Goal: Task Accomplishment & Management: Manage account settings

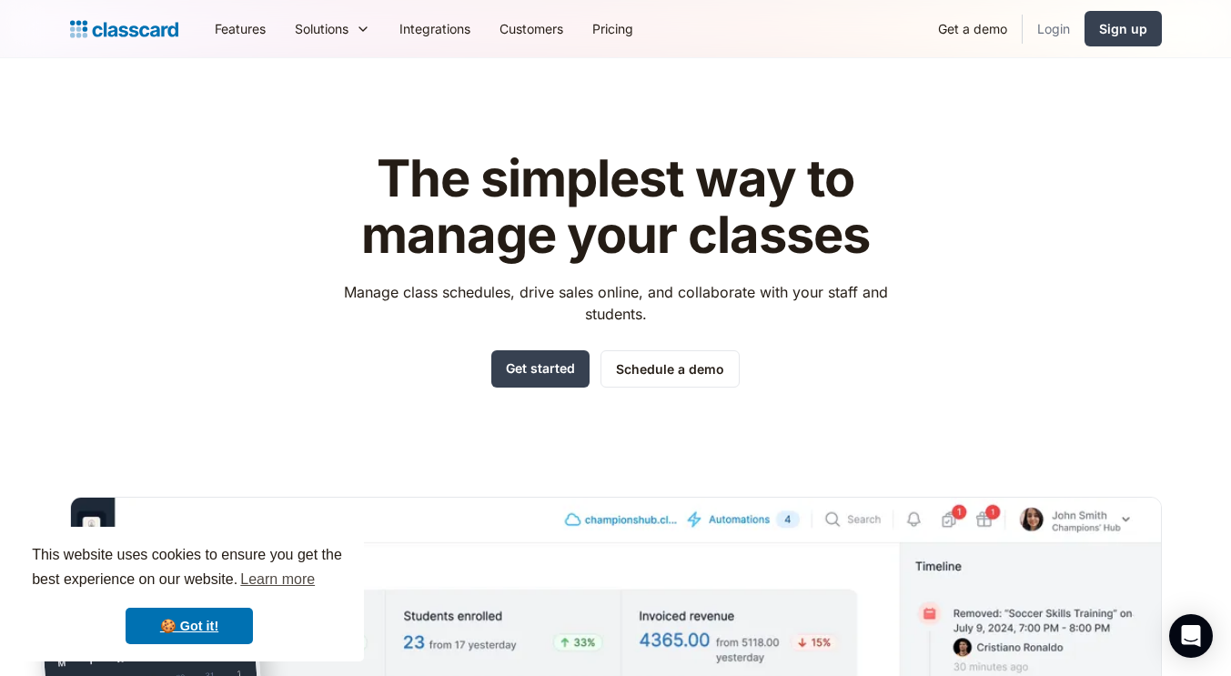
click at [1065, 26] on link "Login" at bounding box center [1054, 28] width 62 height 41
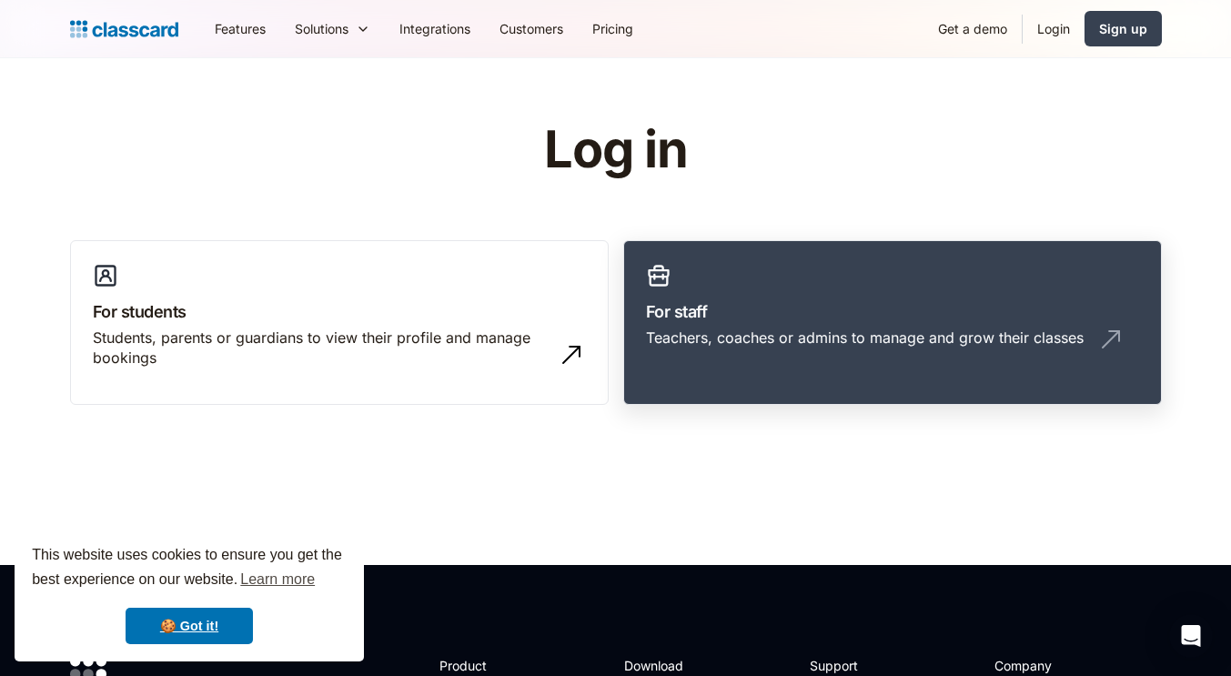
click at [738, 266] on link "For staff Teachers, coaches or admins to manage and grow their classes" at bounding box center [892, 323] width 539 height 166
